Goal: Check status: Check status

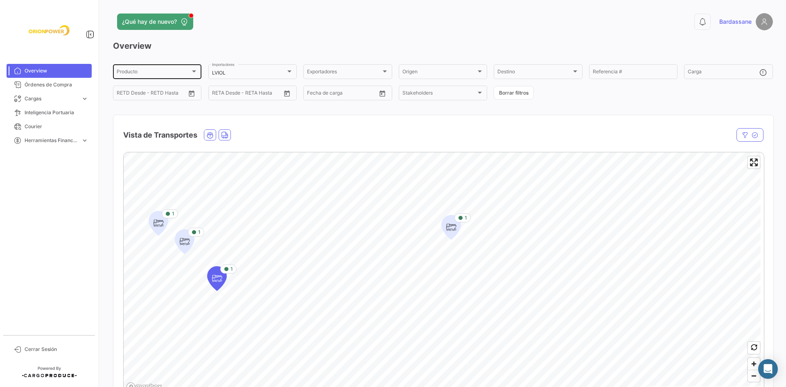
click at [179, 72] on div "Producto" at bounding box center [154, 73] width 74 height 6
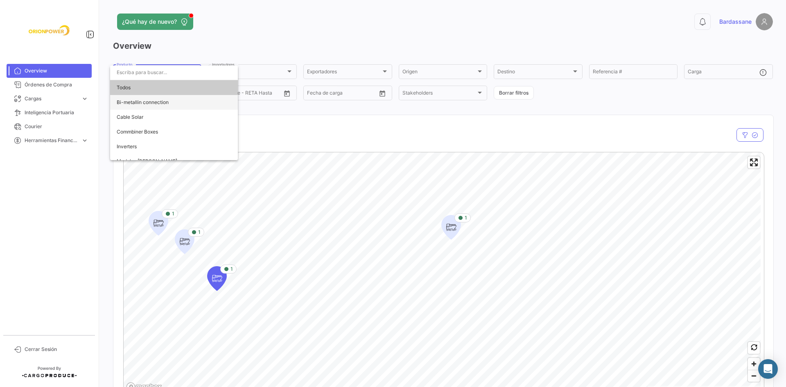
click at [169, 104] on span "Bi-metallin connection" at bounding box center [174, 102] width 115 height 15
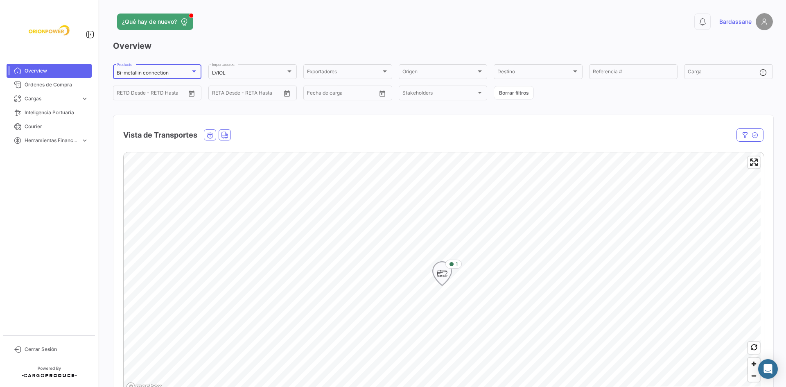
click at [449, 270] on icon "Map marker" at bounding box center [442, 274] width 19 height 24
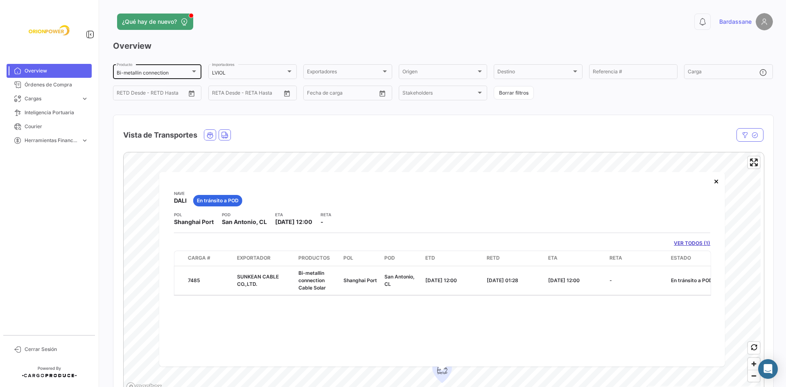
click at [171, 65] on div "Bi-metallin connection Producto" at bounding box center [157, 71] width 81 height 16
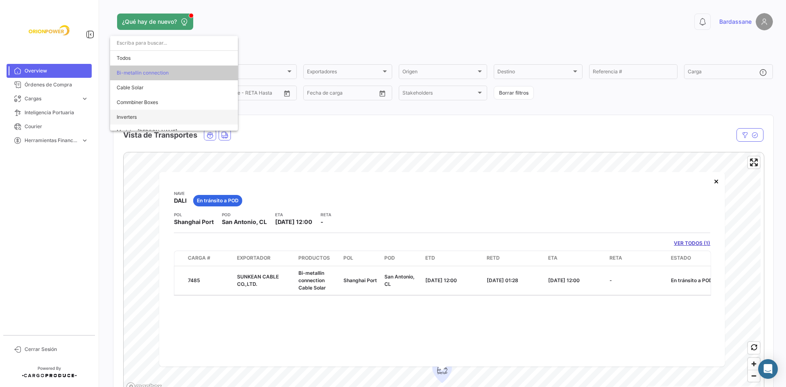
scroll to position [23, 0]
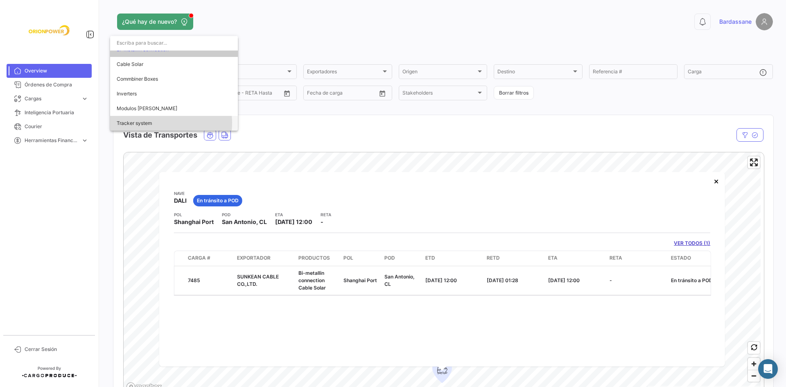
click at [151, 123] on span "Tracker system" at bounding box center [134, 123] width 35 height 6
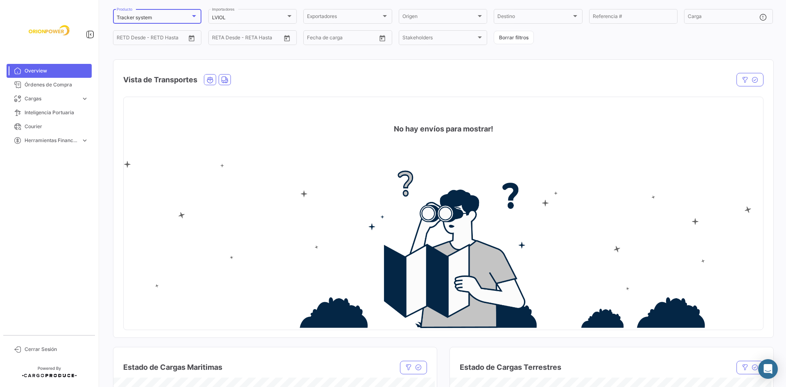
scroll to position [41, 0]
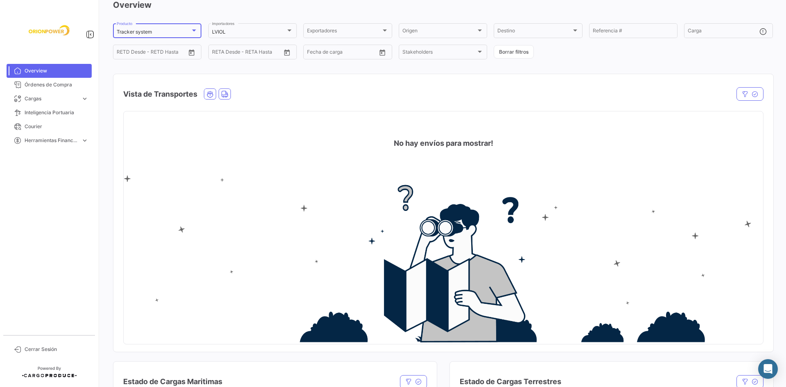
click at [193, 30] on div at bounding box center [194, 30] width 4 height 2
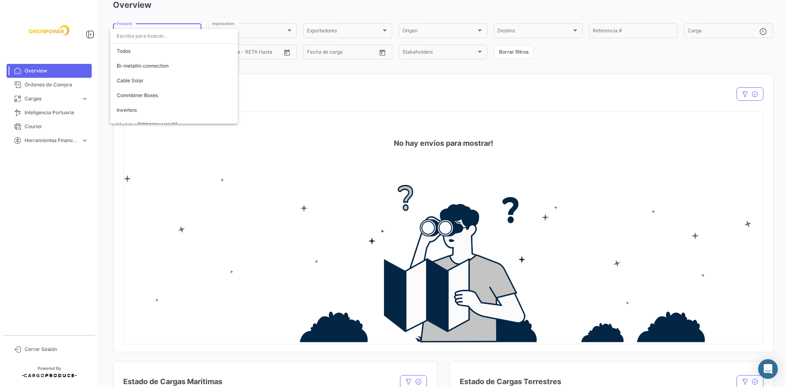
scroll to position [23, 0]
click at [154, 104] on span "Modulos [PERSON_NAME]" at bounding box center [174, 101] width 115 height 15
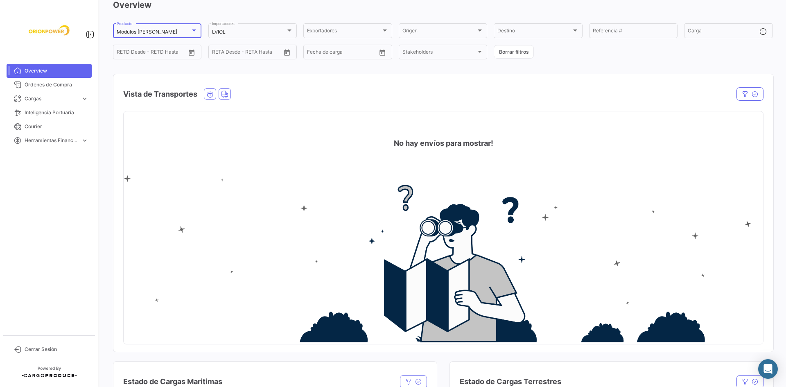
scroll to position [0, 0]
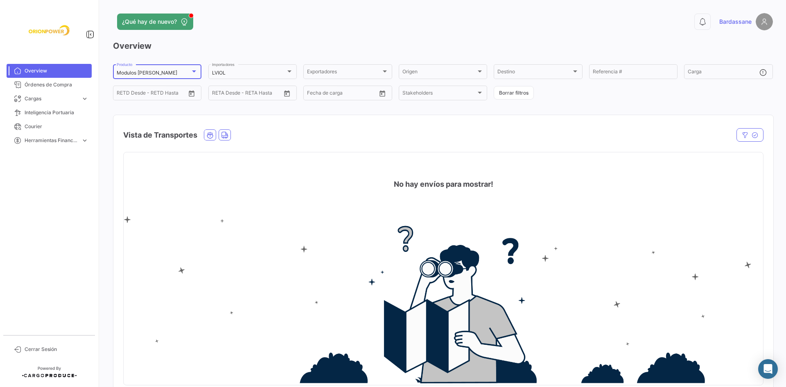
click at [178, 66] on div "Modulos [PERSON_NAME] Producto" at bounding box center [157, 71] width 81 height 16
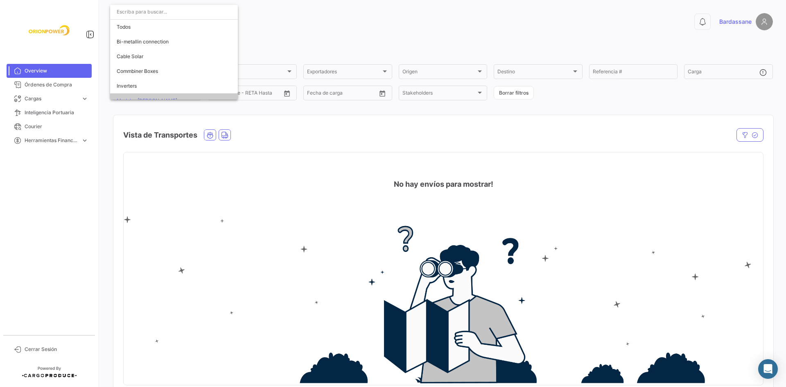
scroll to position [23, 0]
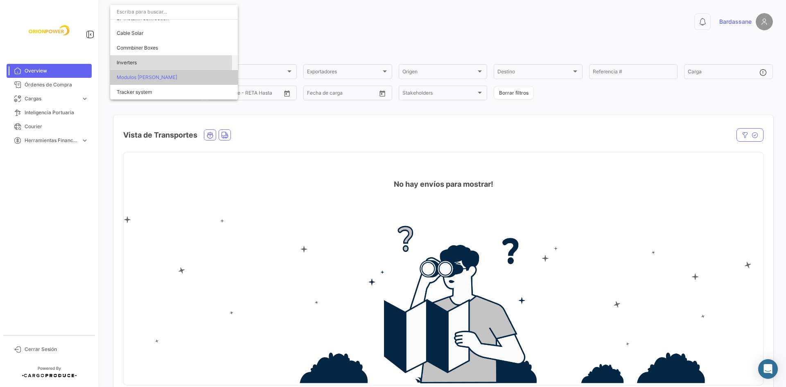
click at [158, 62] on span "Inverters" at bounding box center [174, 62] width 115 height 15
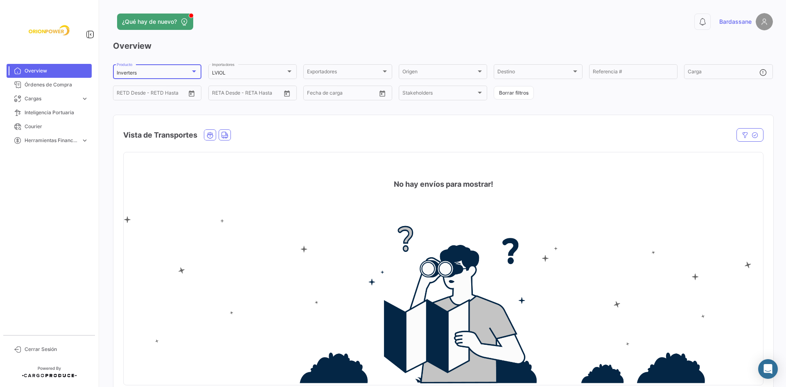
click at [170, 68] on div "Inverters Producto" at bounding box center [157, 71] width 81 height 16
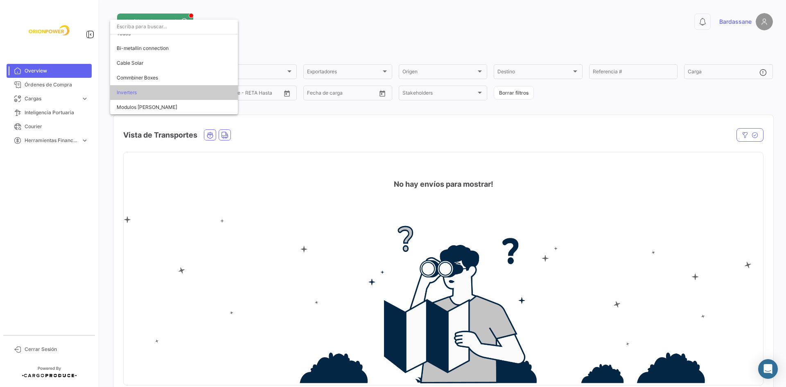
scroll to position [0, 0]
click at [166, 85] on span "Commbiner Boxes" at bounding box center [174, 86] width 115 height 15
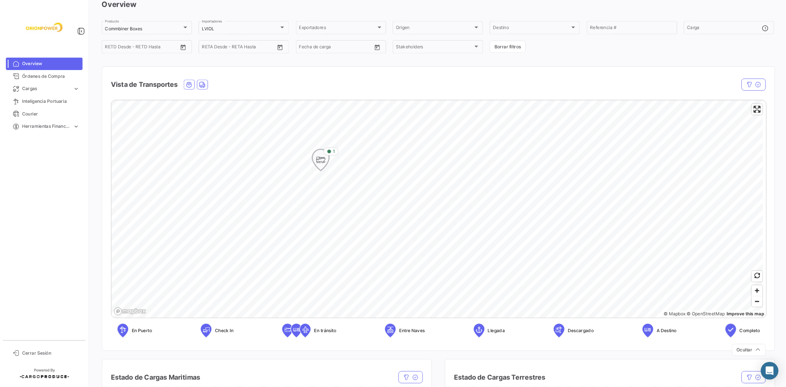
scroll to position [41, 0]
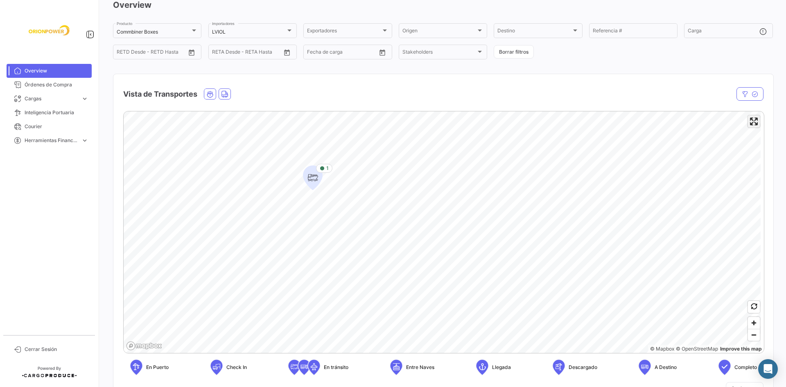
click at [749, 124] on span "Enter fullscreen" at bounding box center [754, 121] width 12 height 12
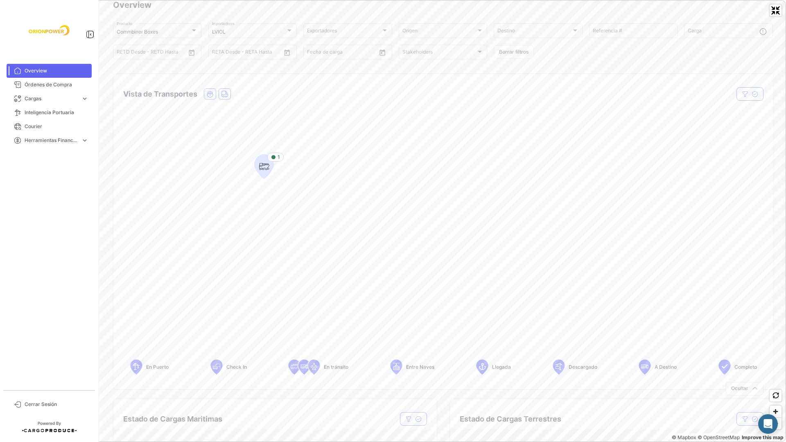
drag, startPoint x: 776, startPoint y: 9, endPoint x: 703, endPoint y: 1, distance: 73.7
click at [776, 9] on span "Exit fullscreen" at bounding box center [776, 11] width 12 height 12
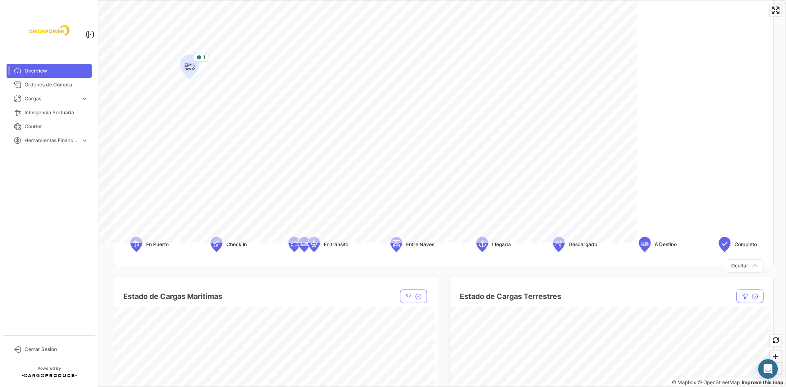
scroll to position [123, 0]
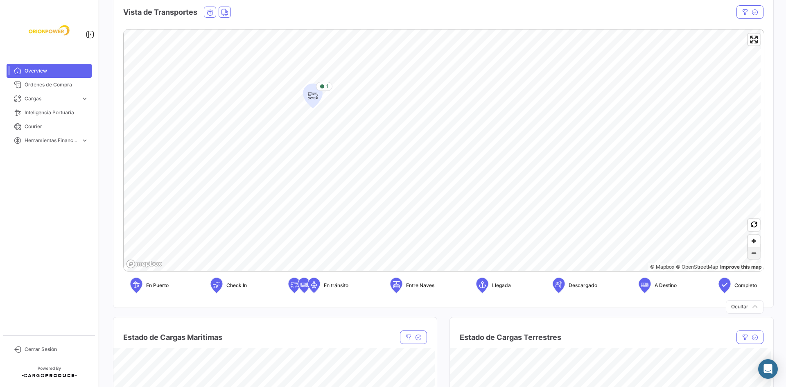
click at [750, 249] on span "Zoom out" at bounding box center [754, 252] width 12 height 11
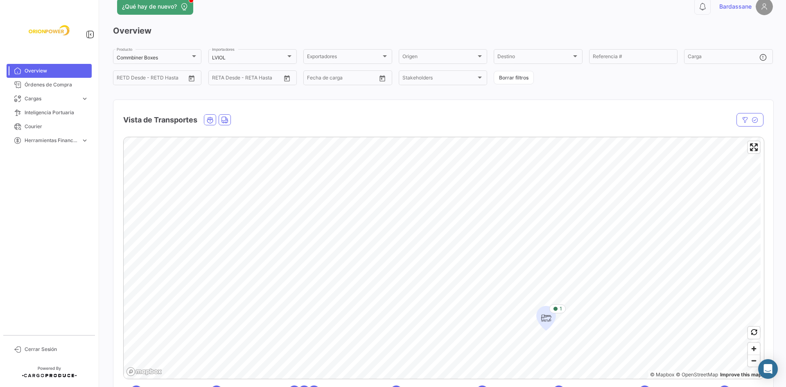
scroll to position [0, 0]
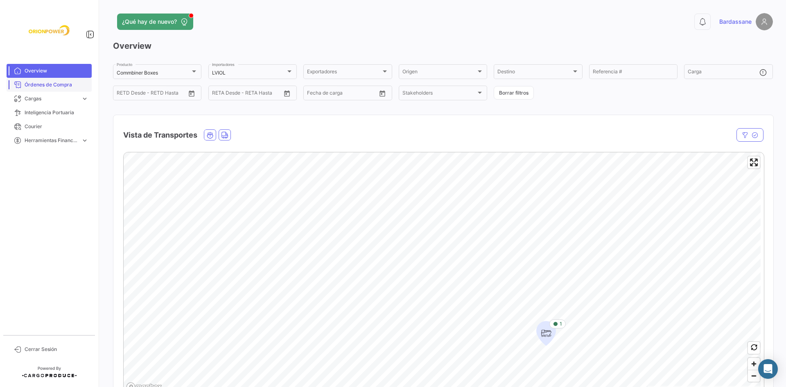
click at [46, 84] on span "Órdenes de Compra" at bounding box center [57, 84] width 64 height 7
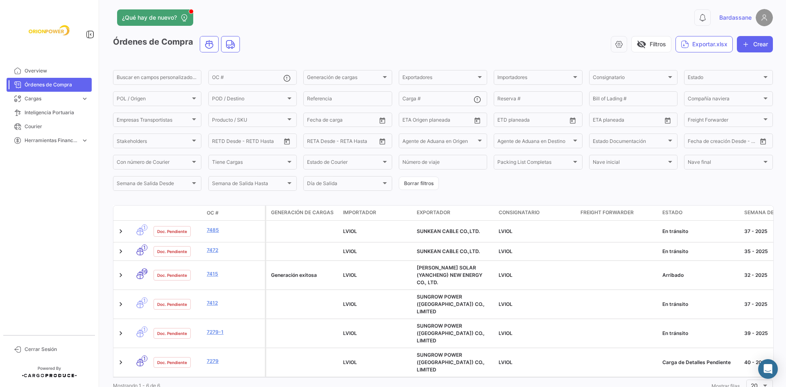
scroll to position [7, 0]
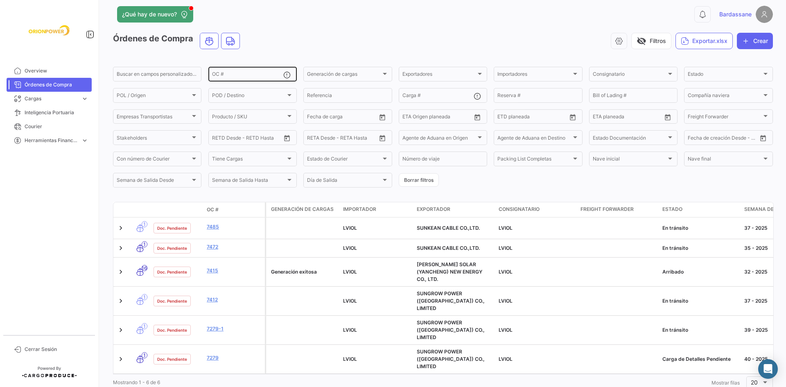
click at [256, 69] on div "OC #" at bounding box center [247, 73] width 71 height 16
click at [302, 46] on div "visibility_off Filtros Exportar.xlsx Crear" at bounding box center [509, 41] width 526 height 16
click at [379, 72] on div "Generación de cargas" at bounding box center [347, 75] width 81 height 6
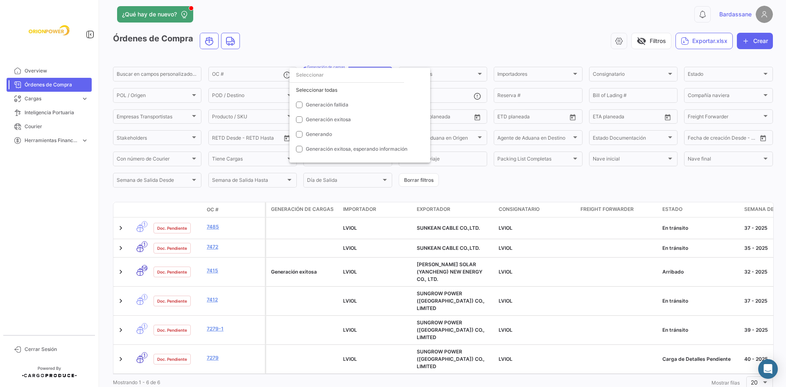
drag, startPoint x: 374, startPoint y: 39, endPoint x: 395, endPoint y: 52, distance: 24.8
click at [375, 39] on div at bounding box center [393, 193] width 786 height 387
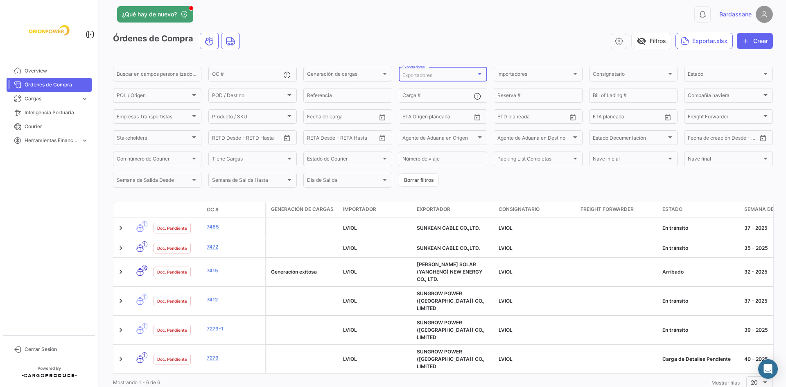
click at [435, 74] on div "Exportadores" at bounding box center [439, 75] width 74 height 6
click at [437, 48] on div at bounding box center [393, 193] width 786 height 387
click at [235, 72] on div "OC #" at bounding box center [247, 73] width 71 height 16
click at [289, 44] on div "visibility_off Filtros Exportar.xlsx Crear" at bounding box center [509, 41] width 526 height 16
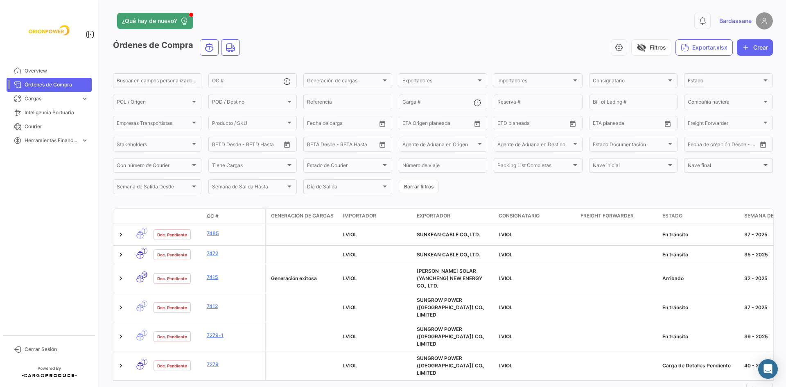
scroll to position [0, 0]
click at [379, 84] on div "Generación de cargas" at bounding box center [344, 83] width 74 height 6
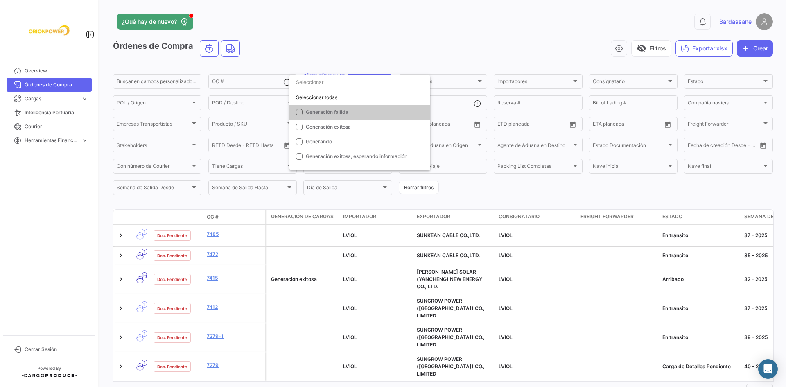
click at [372, 54] on div at bounding box center [393, 193] width 786 height 387
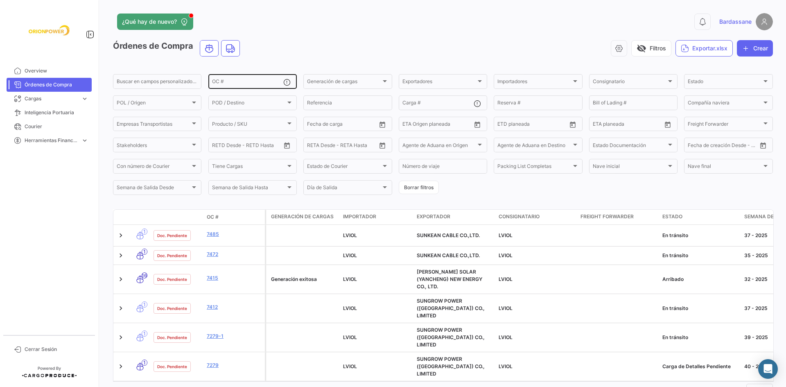
click at [268, 82] on input "OC #" at bounding box center [247, 83] width 71 height 6
click at [313, 61] on div "Órdenes de Compra visibility_off Filtros Exportar.xlsx Crear" at bounding box center [443, 51] width 660 height 23
click at [519, 81] on span "Importadores" at bounding box center [534, 83] width 74 height 6
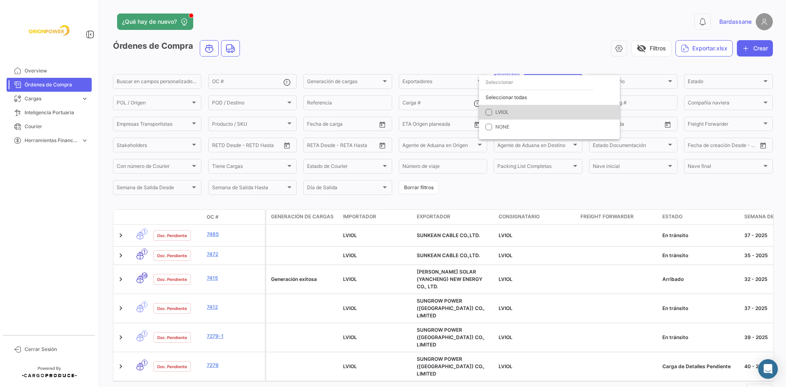
click at [516, 111] on span "LVIOL" at bounding box center [552, 111] width 115 height 7
click at [465, 54] on div at bounding box center [393, 193] width 786 height 387
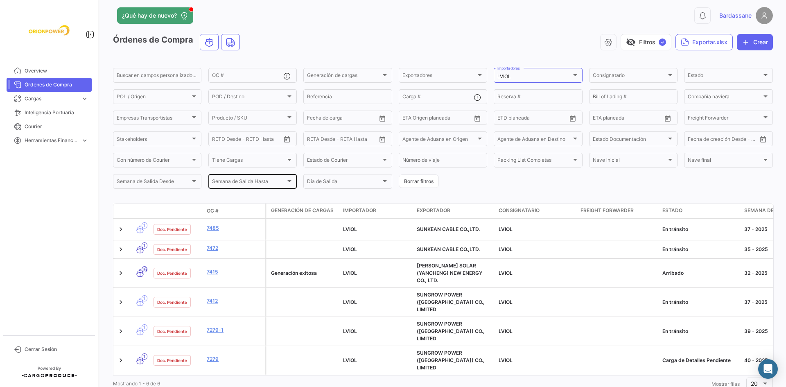
scroll to position [7, 0]
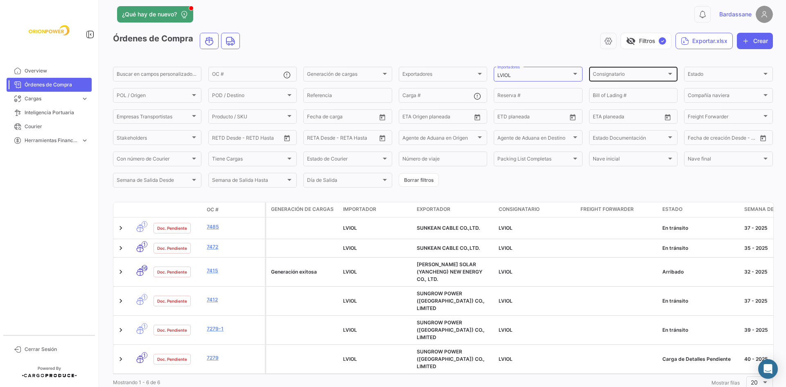
click at [651, 78] on div "Consignatario" at bounding box center [630, 75] width 74 height 6
click at [532, 72] on div at bounding box center [393, 193] width 786 height 387
click at [535, 72] on div "LVIOL Importadores" at bounding box center [537, 73] width 81 height 16
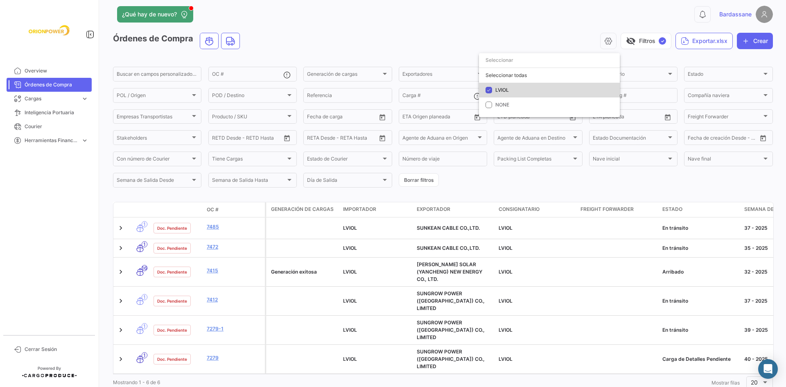
click at [508, 87] on span "LVIOL" at bounding box center [502, 90] width 14 height 6
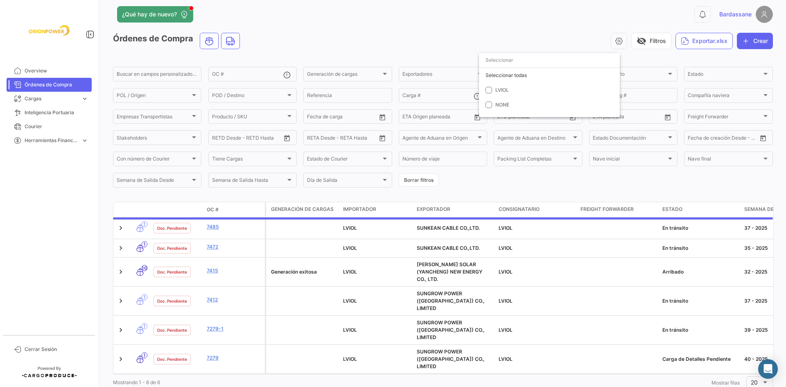
click at [565, 41] on div at bounding box center [393, 193] width 786 height 387
click at [624, 71] on div "Consignatario Consignatario" at bounding box center [633, 73] width 81 height 16
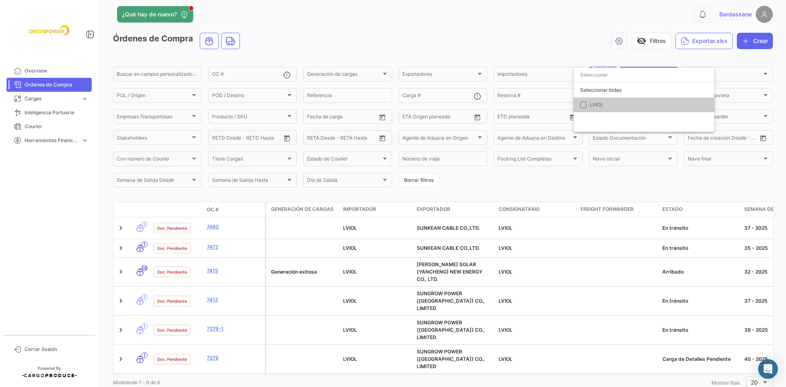
click at [601, 103] on span "LVIOL" at bounding box center [597, 105] width 14 height 6
click at [464, 185] on div at bounding box center [393, 193] width 786 height 387
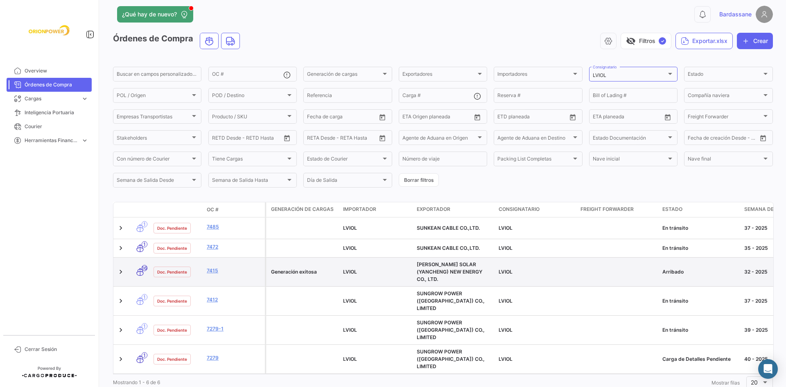
click at [491, 269] on div "[PERSON_NAME] SOLAR (YANCHENG) NEW ENERGY CO., LTD." at bounding box center [454, 272] width 75 height 22
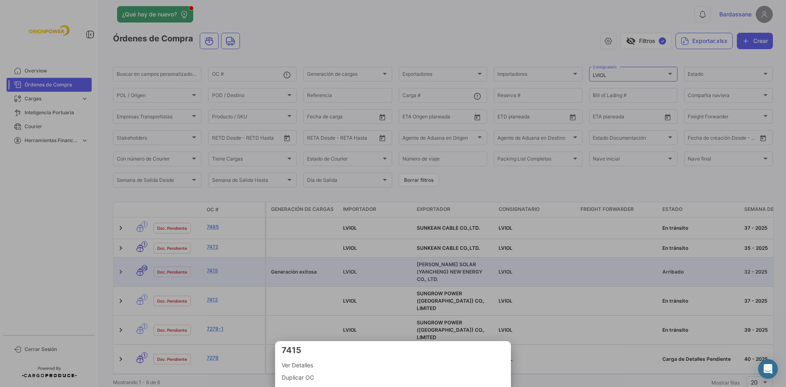
click at [600, 375] on div at bounding box center [393, 193] width 786 height 387
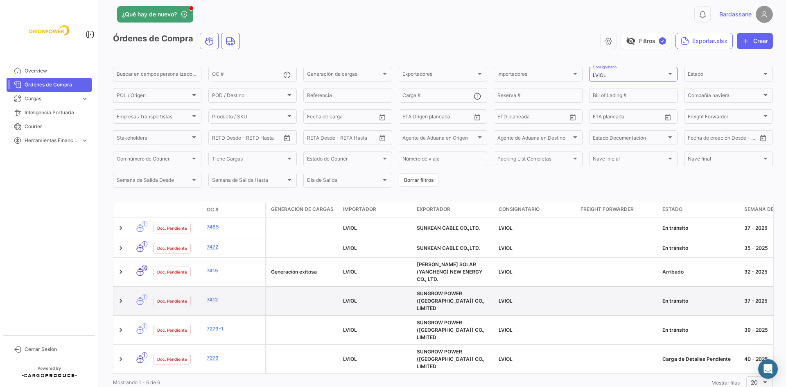
click at [468, 290] on span "SUNGROW POWER ([GEOGRAPHIC_DATA]) CO., LIMITED" at bounding box center [451, 300] width 68 height 21
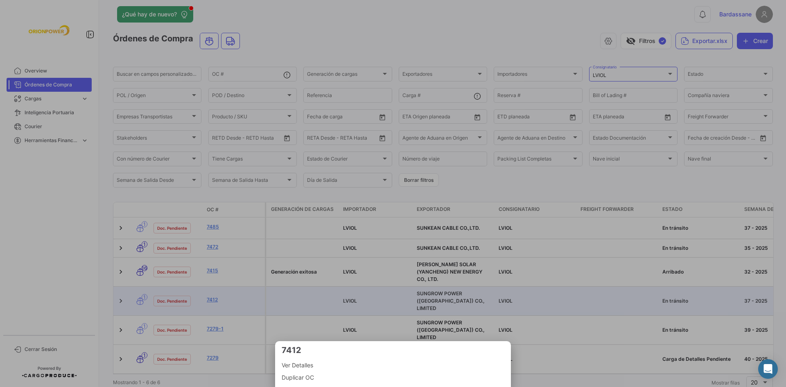
click at [569, 370] on div at bounding box center [393, 193] width 786 height 387
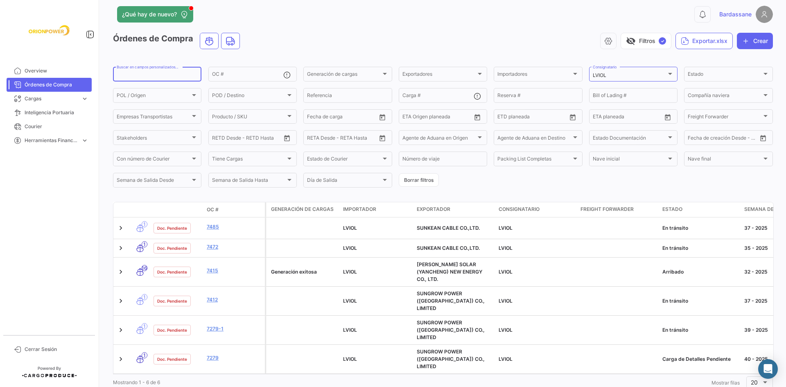
click at [151, 74] on input "Buscar en campos personalizados..." at bounding box center [157, 75] width 81 height 6
click at [332, 43] on div "visibility_off Filtros ✓ Exportar.xlsx Crear" at bounding box center [509, 41] width 526 height 16
click at [611, 69] on div "LVIOL Consignatario" at bounding box center [633, 73] width 81 height 16
click at [530, 41] on div at bounding box center [393, 193] width 786 height 387
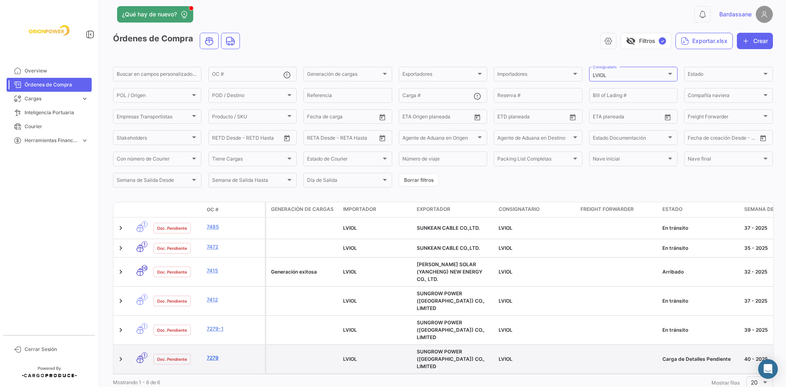
click at [209, 354] on link "7279" at bounding box center [234, 357] width 55 height 7
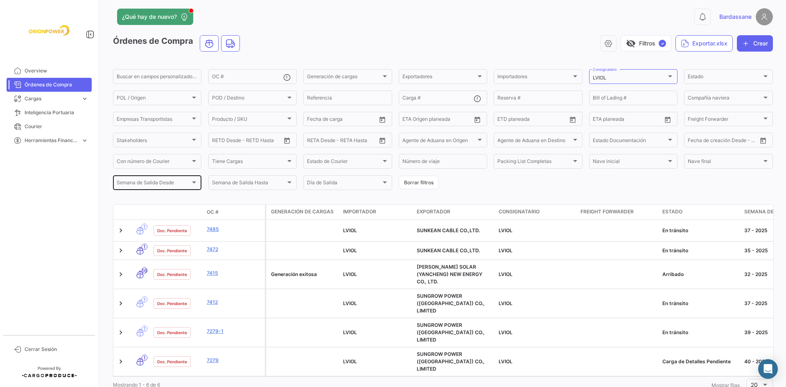
scroll to position [7, 0]
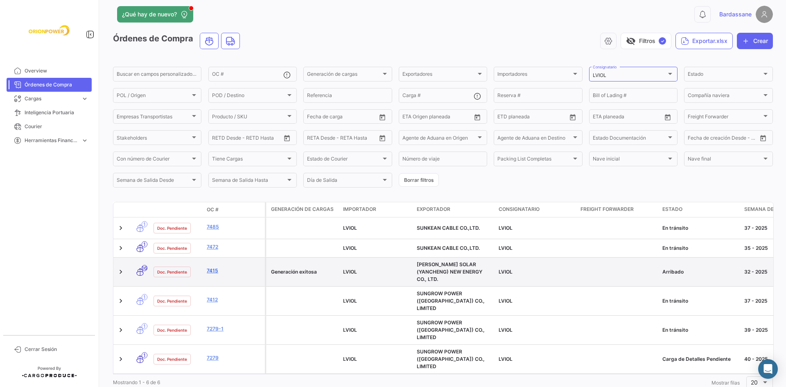
click at [215, 269] on link "7415" at bounding box center [234, 270] width 55 height 7
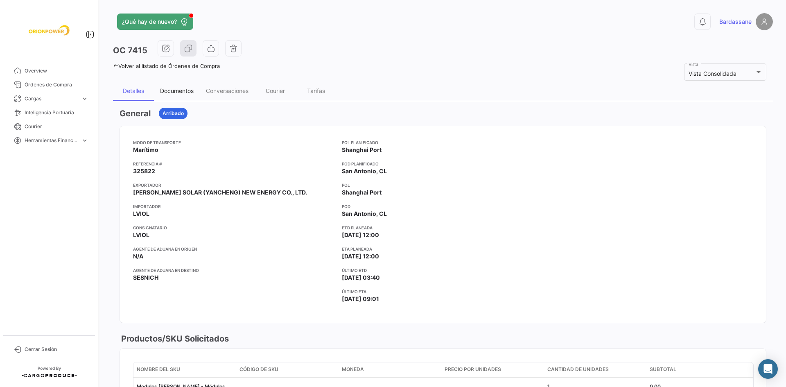
click at [182, 87] on div "Documentos" at bounding box center [177, 90] width 34 height 7
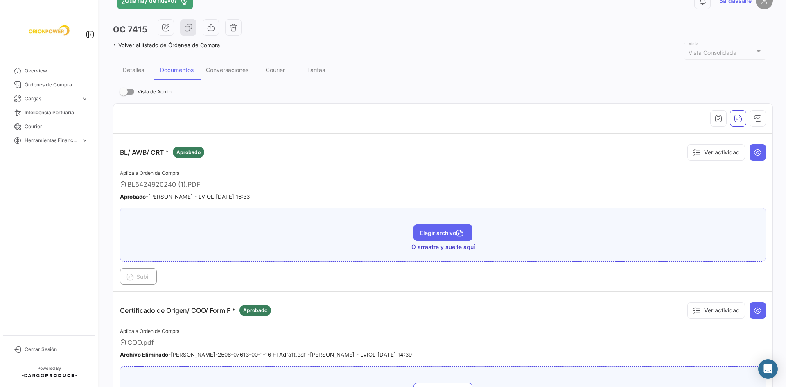
scroll to position [41, 0]
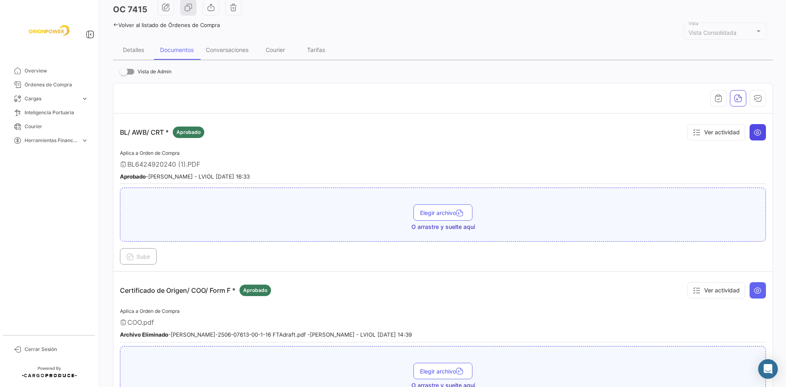
click at [749, 125] on button at bounding box center [757, 132] width 16 height 16
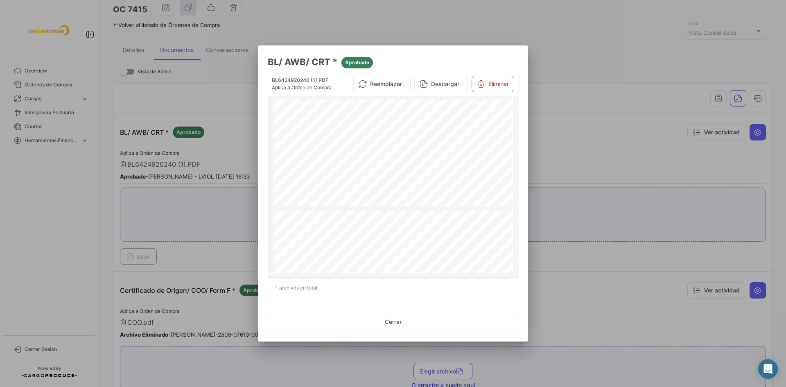
scroll to position [164, 0]
click at [583, 120] on div at bounding box center [393, 193] width 786 height 387
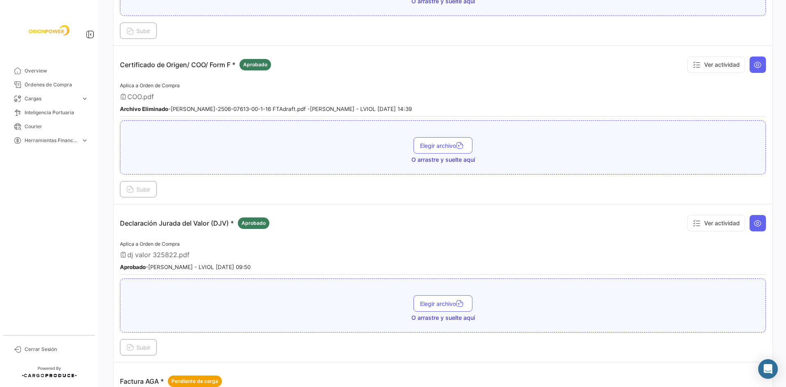
scroll to position [205, 0]
